Goal: Information Seeking & Learning: Learn about a topic

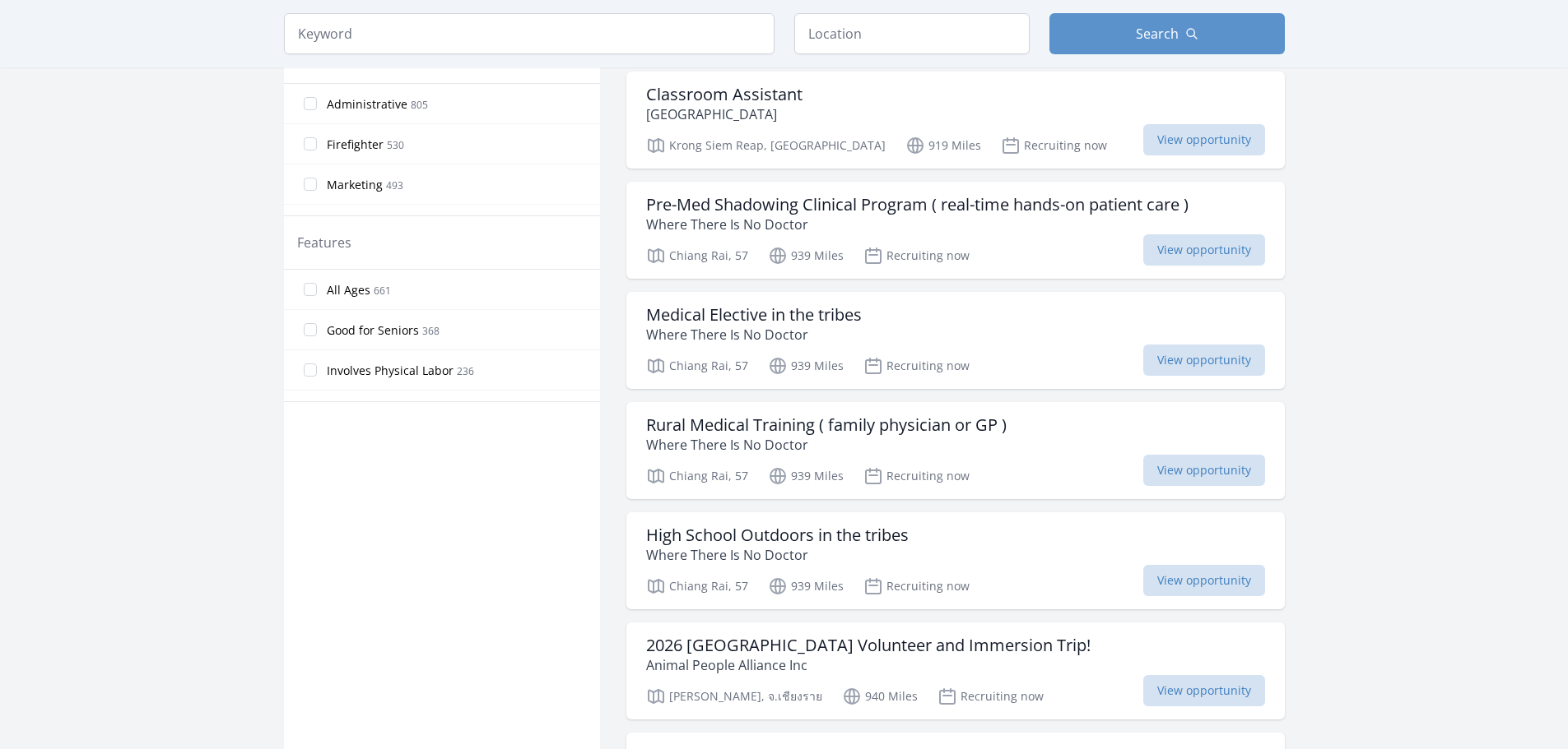
scroll to position [823, 0]
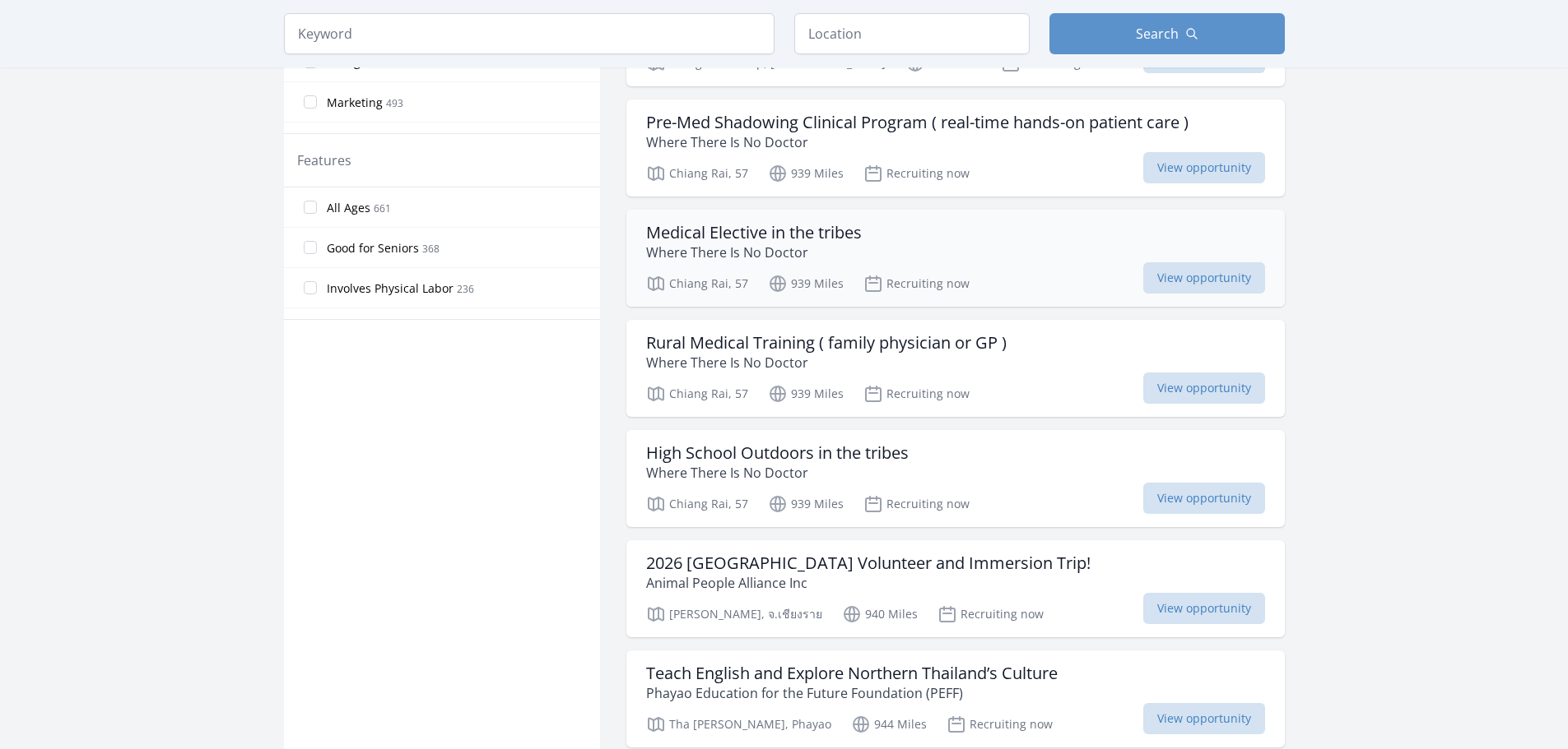
click at [813, 233] on h3 "Medical Elective in the tribes" at bounding box center [754, 233] width 215 height 20
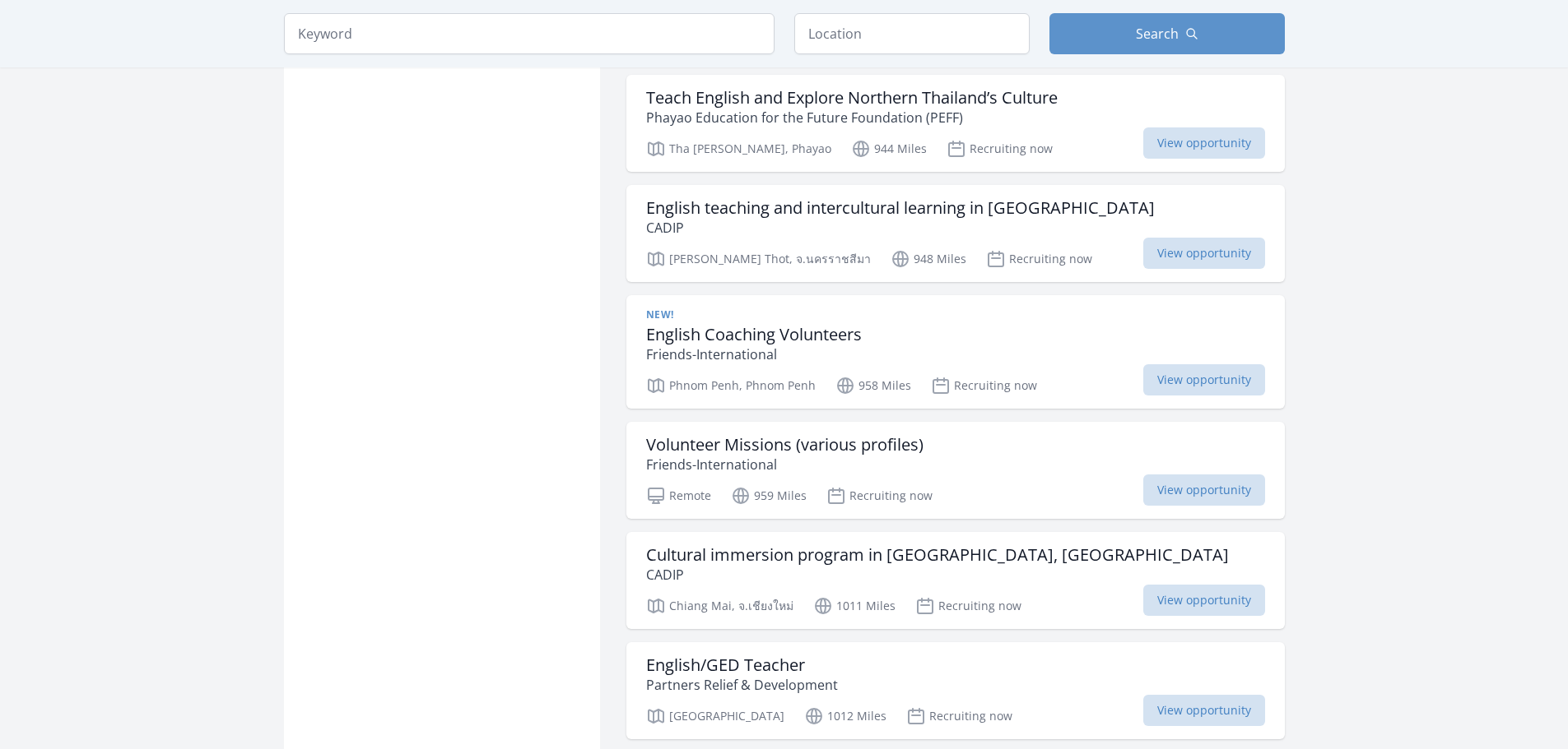
scroll to position [1481, 0]
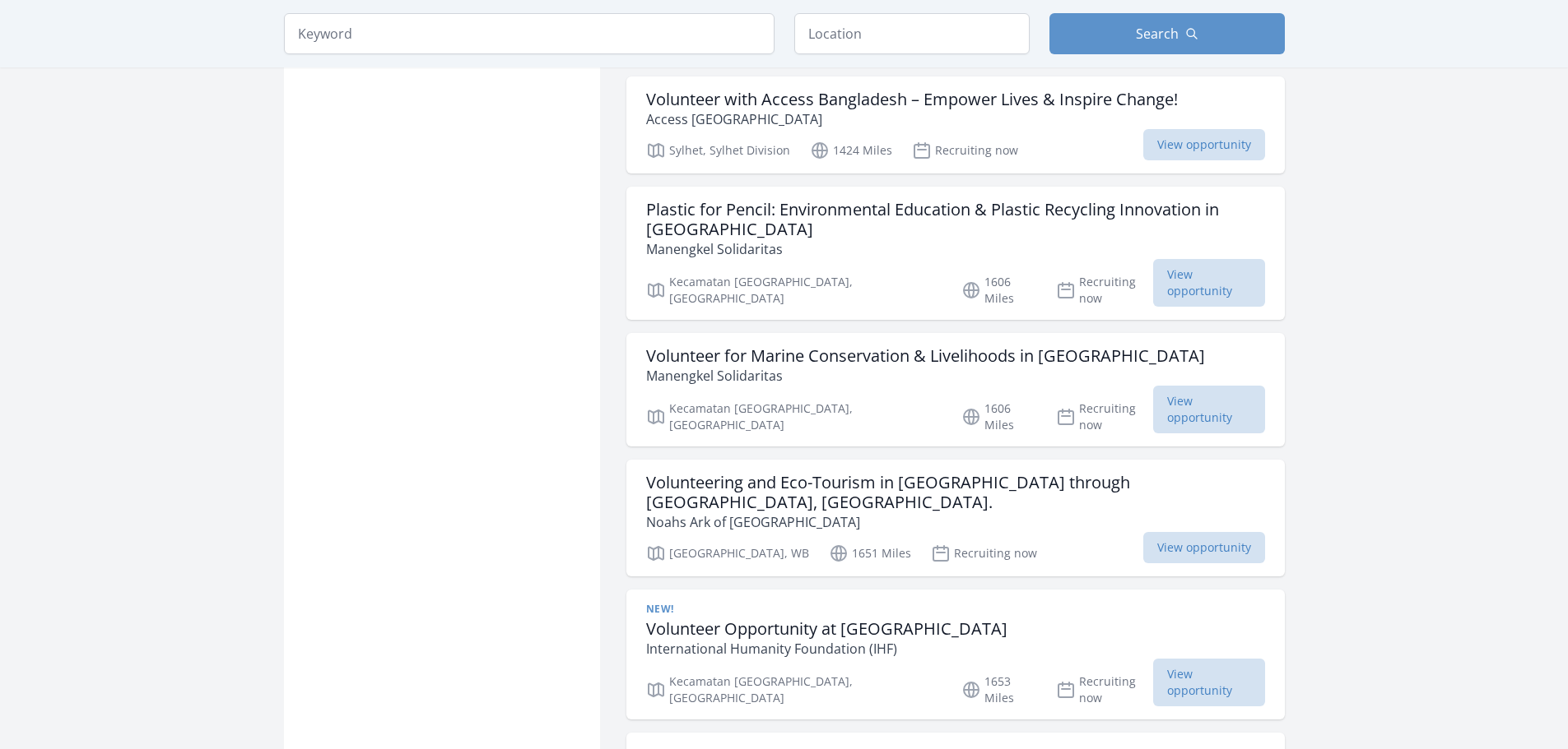
scroll to position [3866, 0]
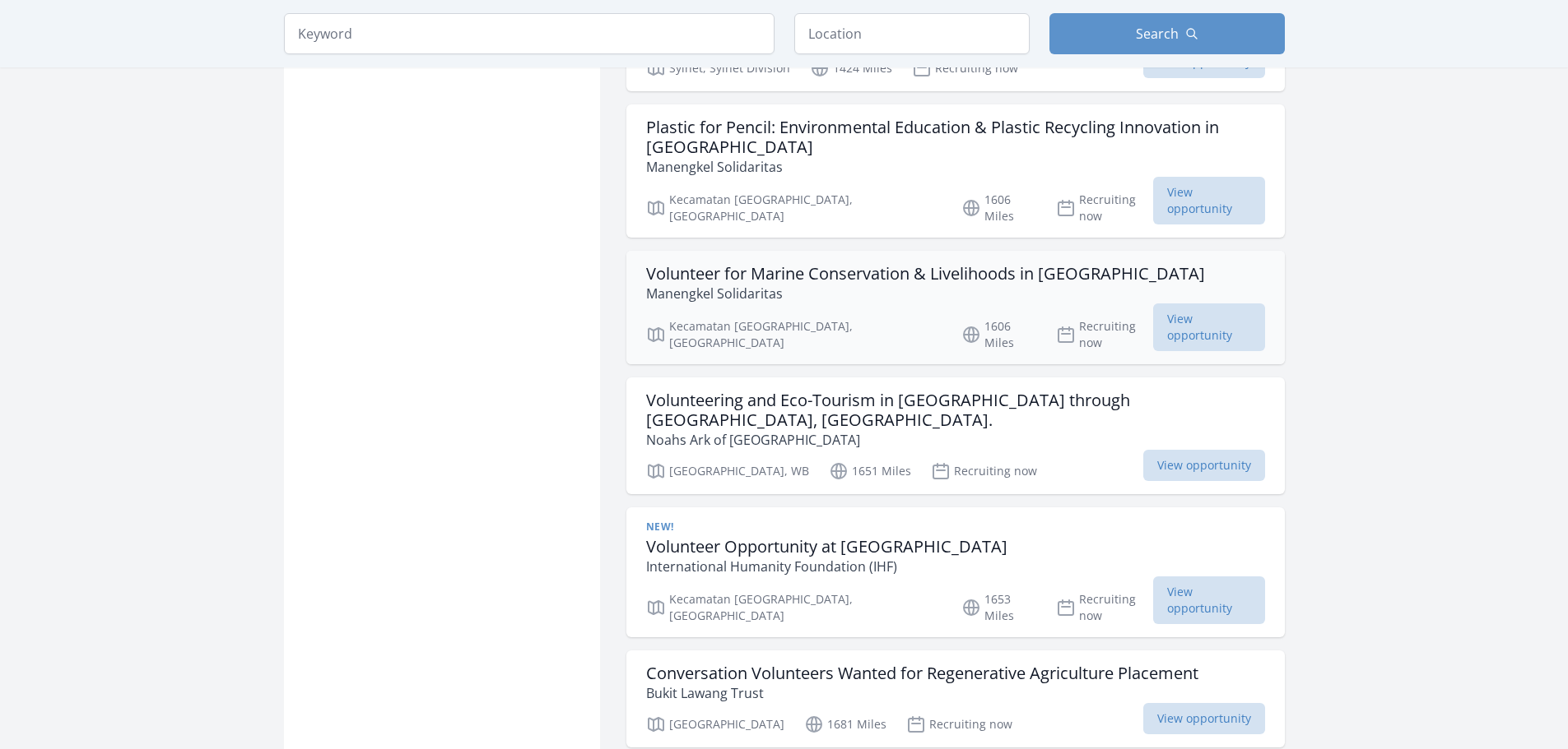
click at [1054, 264] on h3 "Volunteer for Marine Conservation & Livelihoods in Sulawesi" at bounding box center [926, 273] width 559 height 20
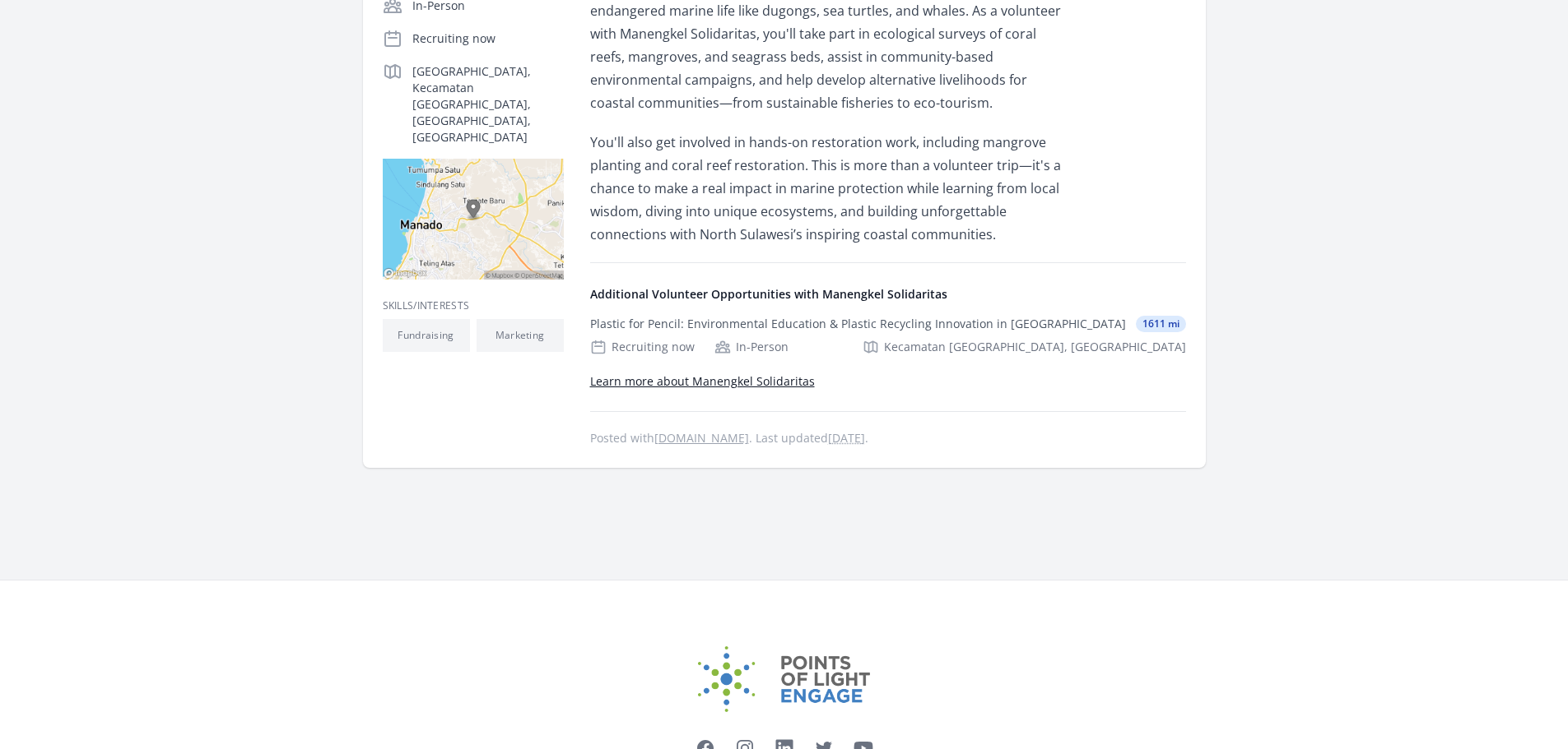
scroll to position [526, 0]
